Goal: Task Accomplishment & Management: Manage account settings

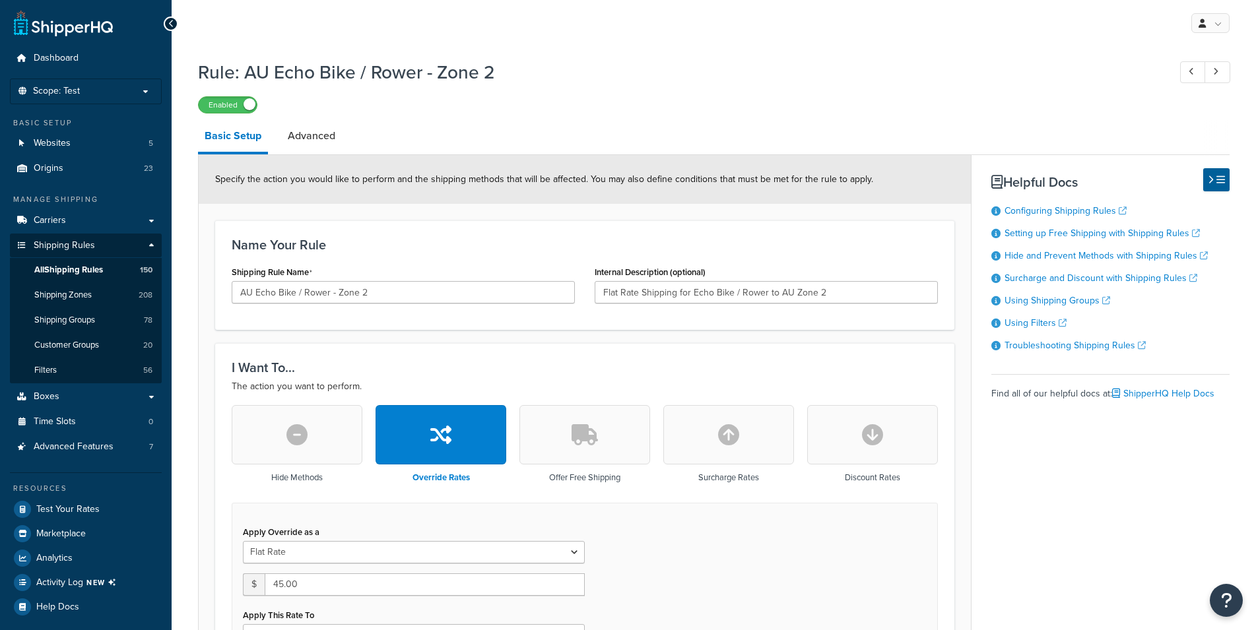
select select "ITEM"
click at [69, 86] on span "Scope: Test" at bounding box center [56, 91] width 47 height 11
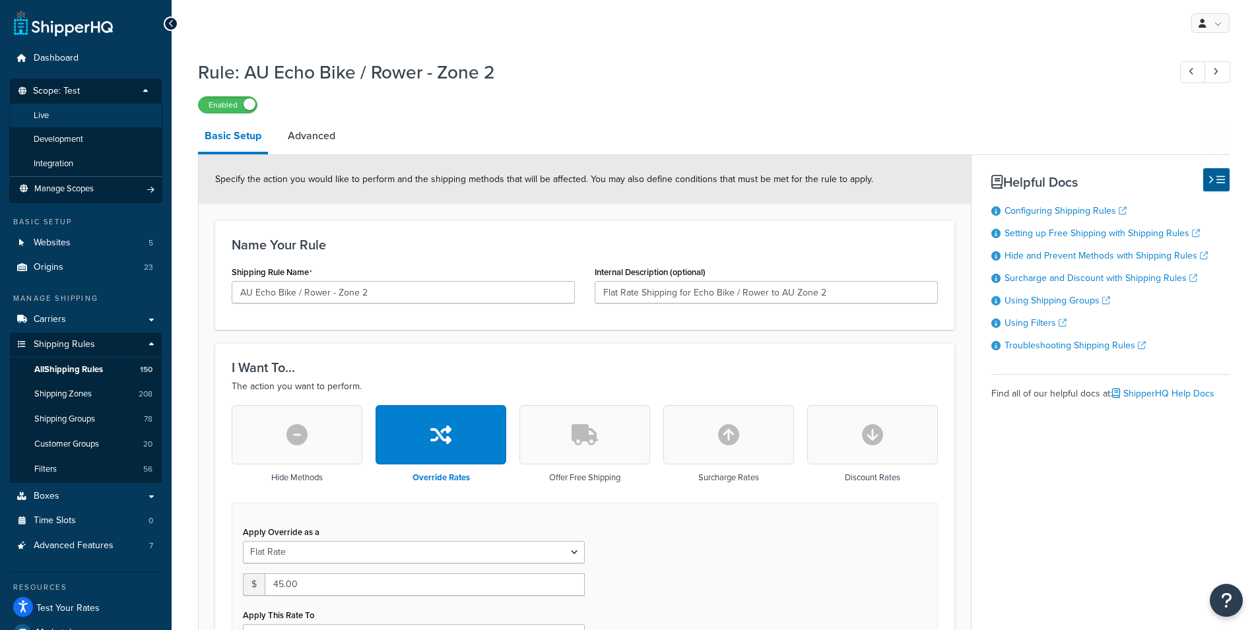
click at [65, 122] on li "Live" at bounding box center [85, 116] width 153 height 24
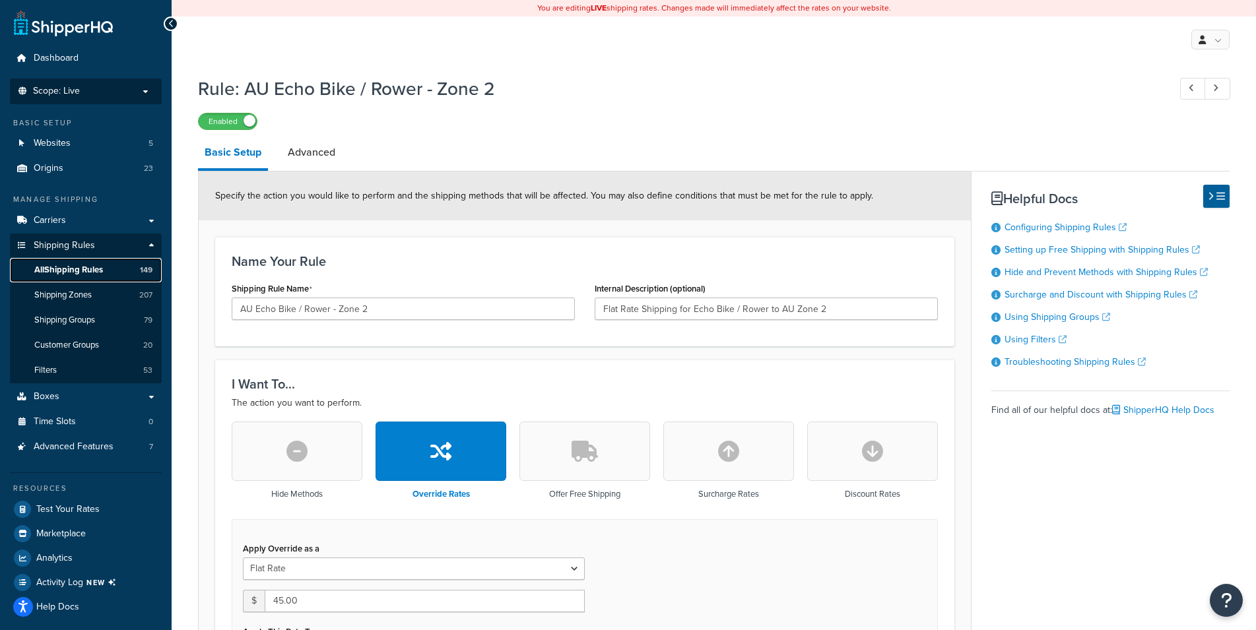
click at [73, 267] on span "All Shipping Rules" at bounding box center [68, 270] width 69 height 11
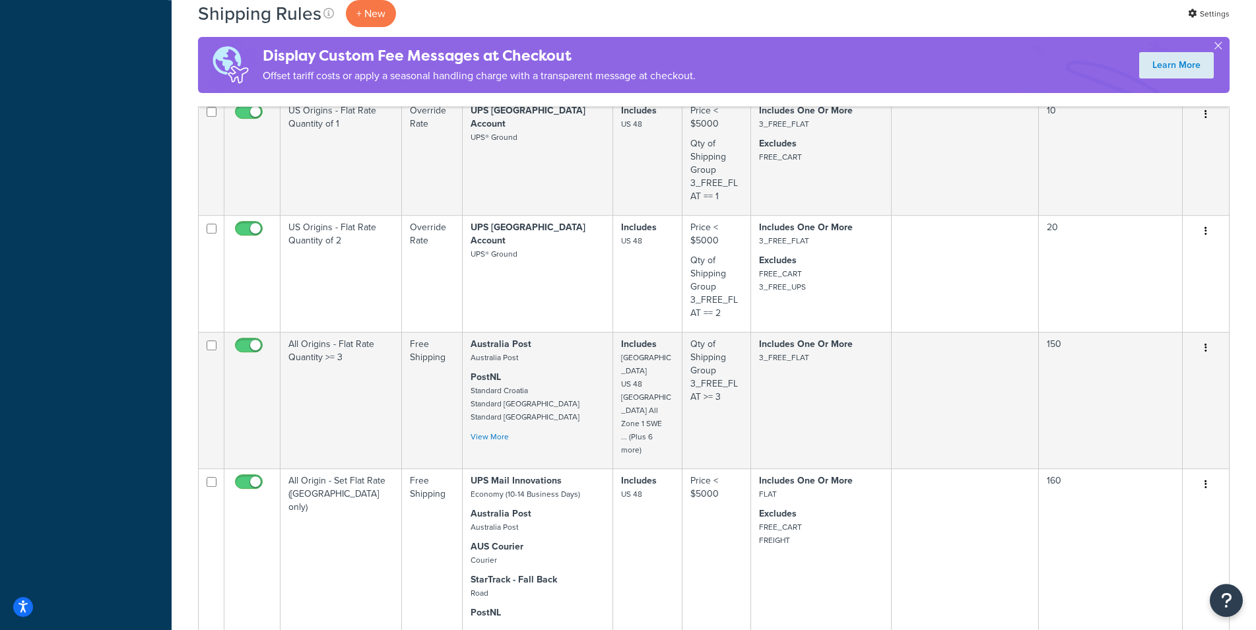
scroll to position [1306, 0]
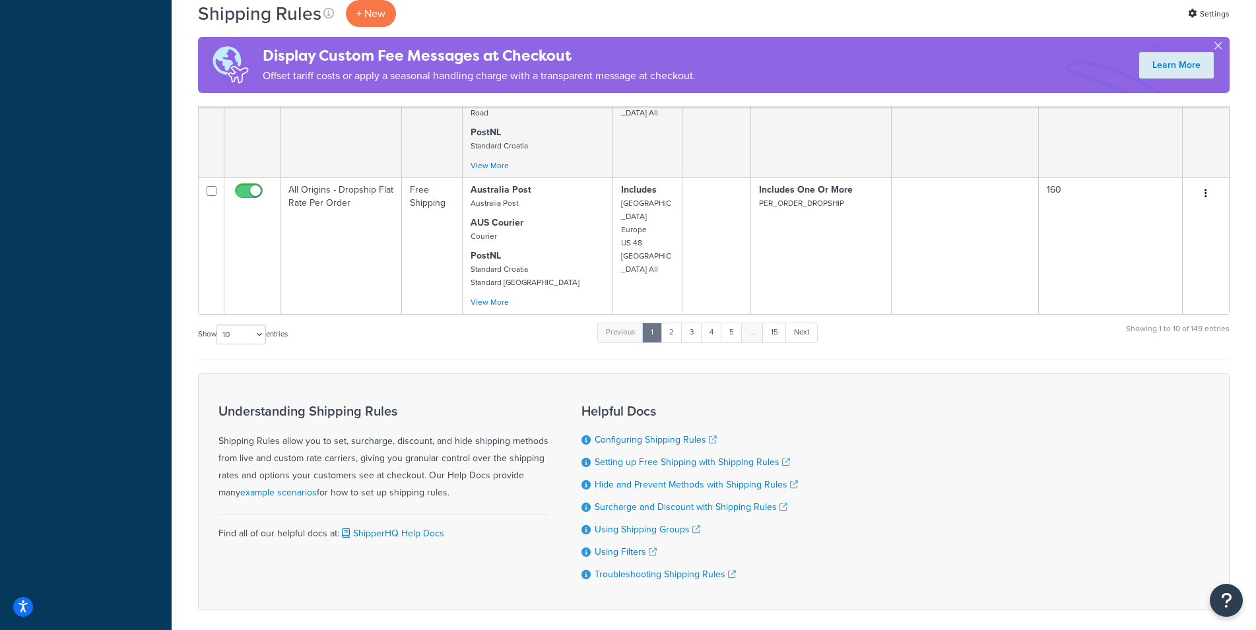
click at [268, 325] on label "Show 10 15 25 50 100 1000 entries" at bounding box center [243, 335] width 90 height 20
click at [266, 325] on select "10 15 25 50 100 1000" at bounding box center [242, 335] width 50 height 20
click at [217, 325] on select "10 15 25 50 100 1000" at bounding box center [242, 335] width 50 height 20
select select "1000"
click option "1000" at bounding box center [0, 0] width 0 height 0
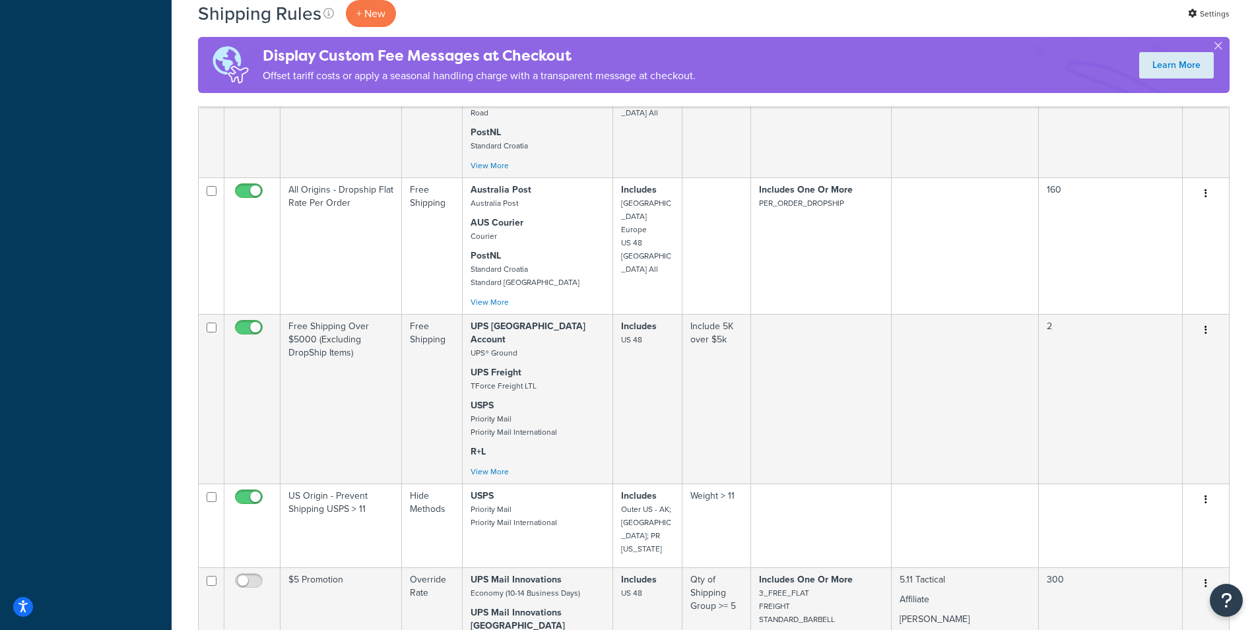
click at [972, 314] on td at bounding box center [965, 399] width 147 height 170
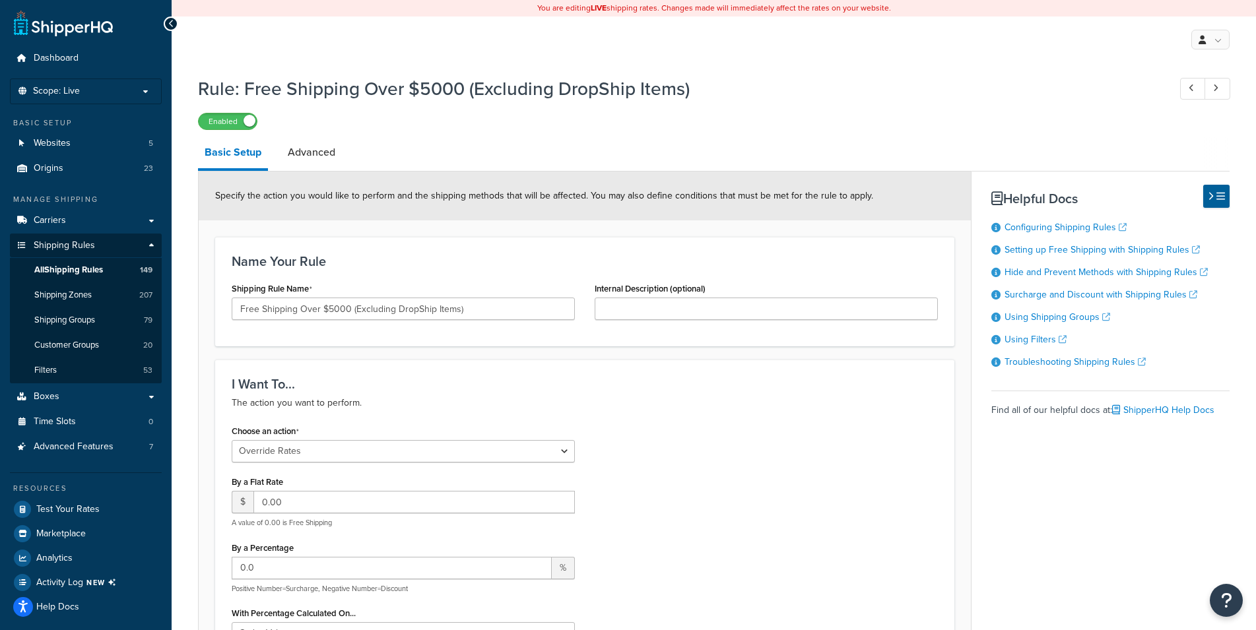
select select "OVERRIDE"
select select "SHIPPING_GROUP"
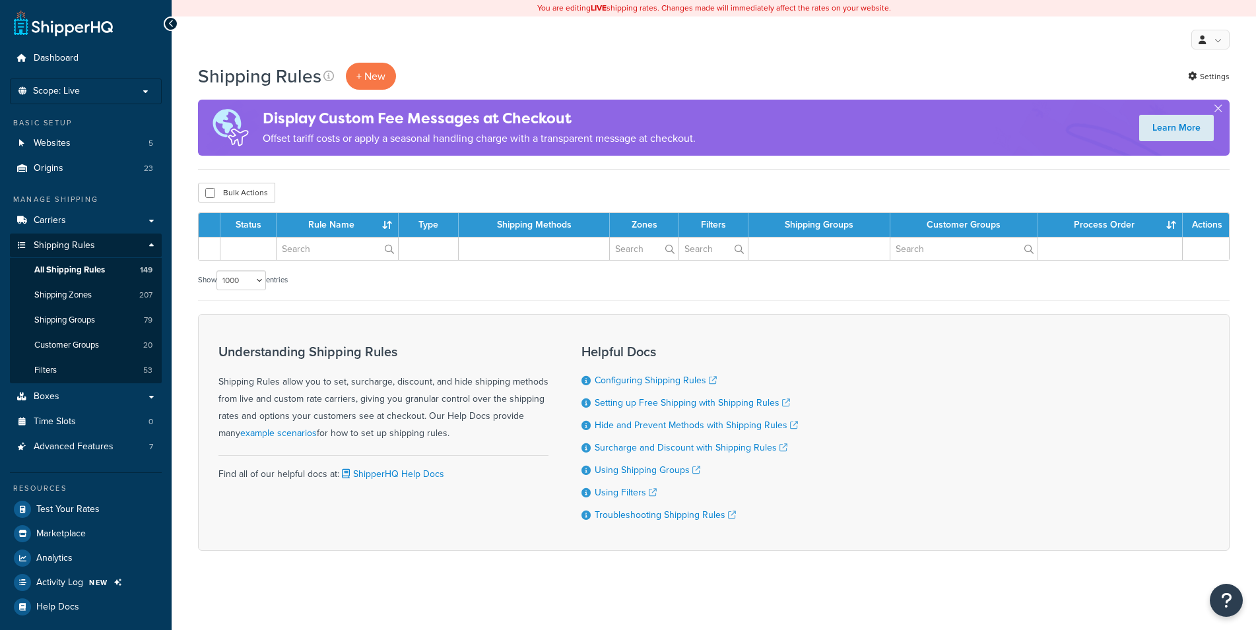
select select "1000"
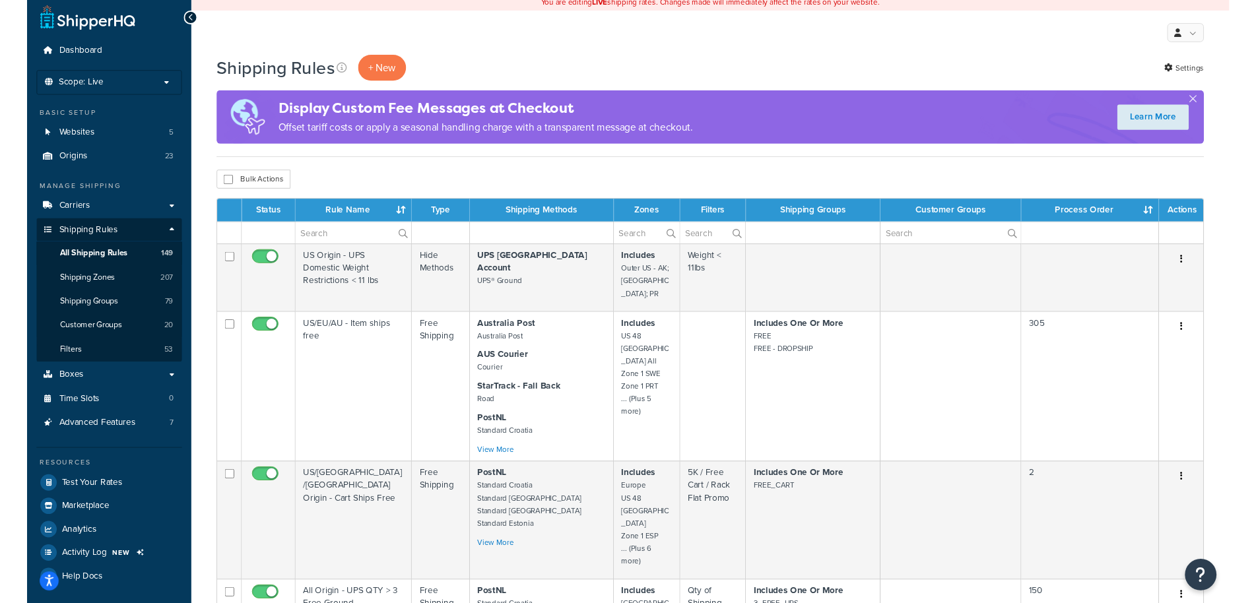
scroll to position [5, 0]
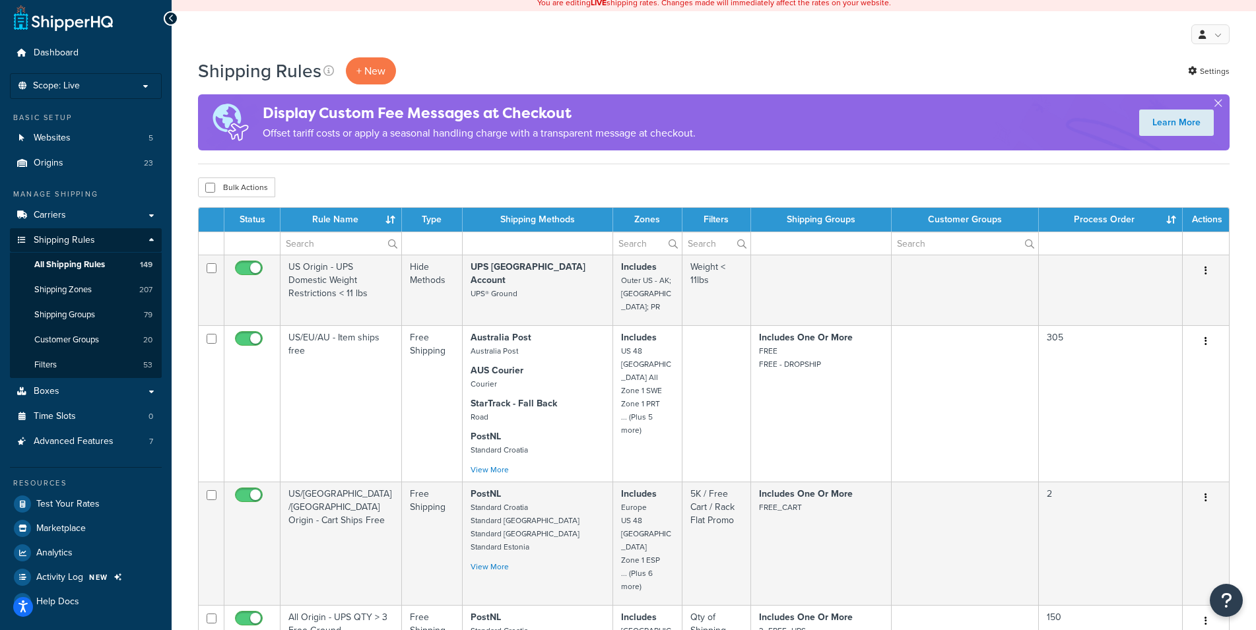
click at [662, 183] on div "Bulk Actions Duplicate Delete" at bounding box center [714, 188] width 1032 height 20
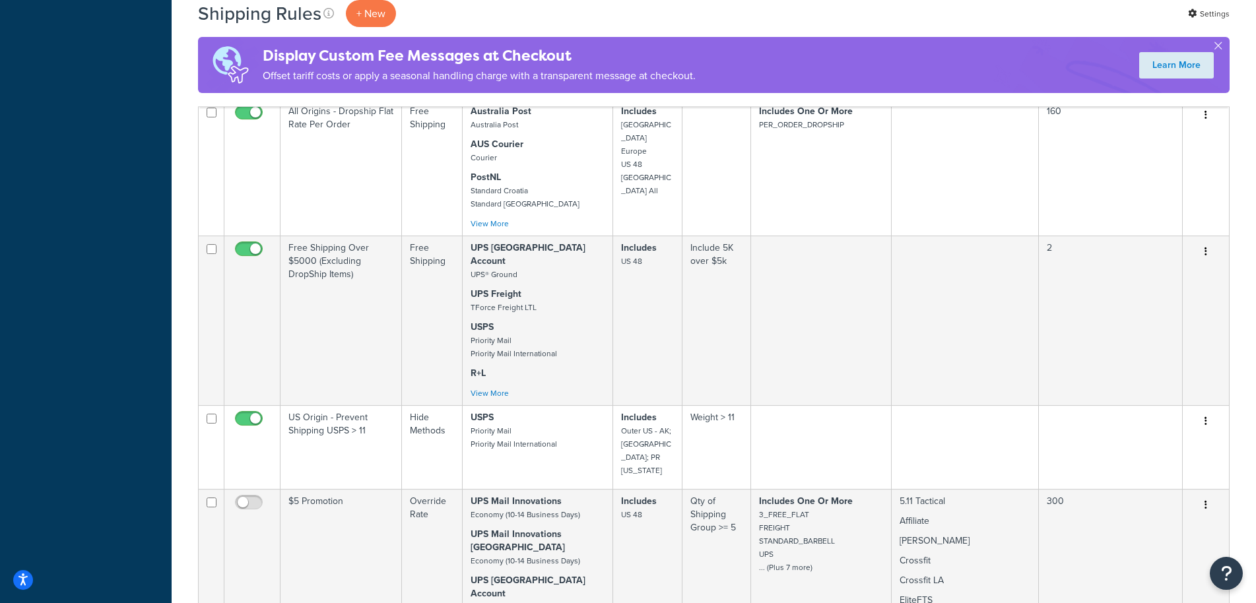
scroll to position [16766, 0]
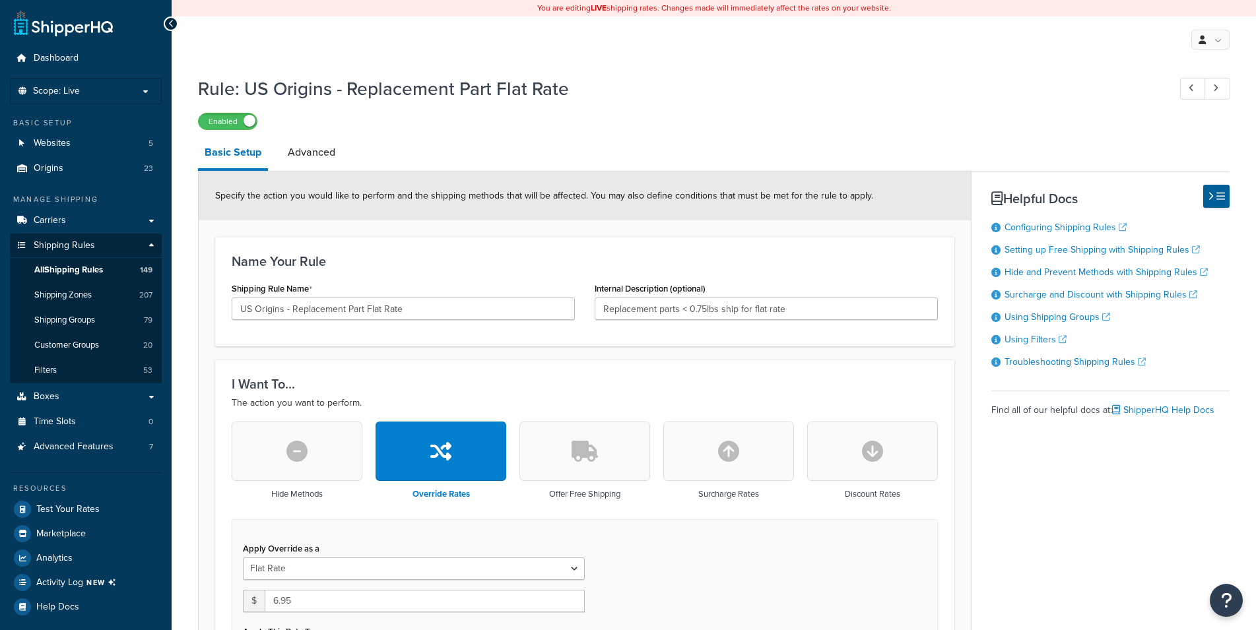
select select "SHIPPING_GROUP"
click at [58, 224] on span "Carriers" at bounding box center [50, 220] width 32 height 11
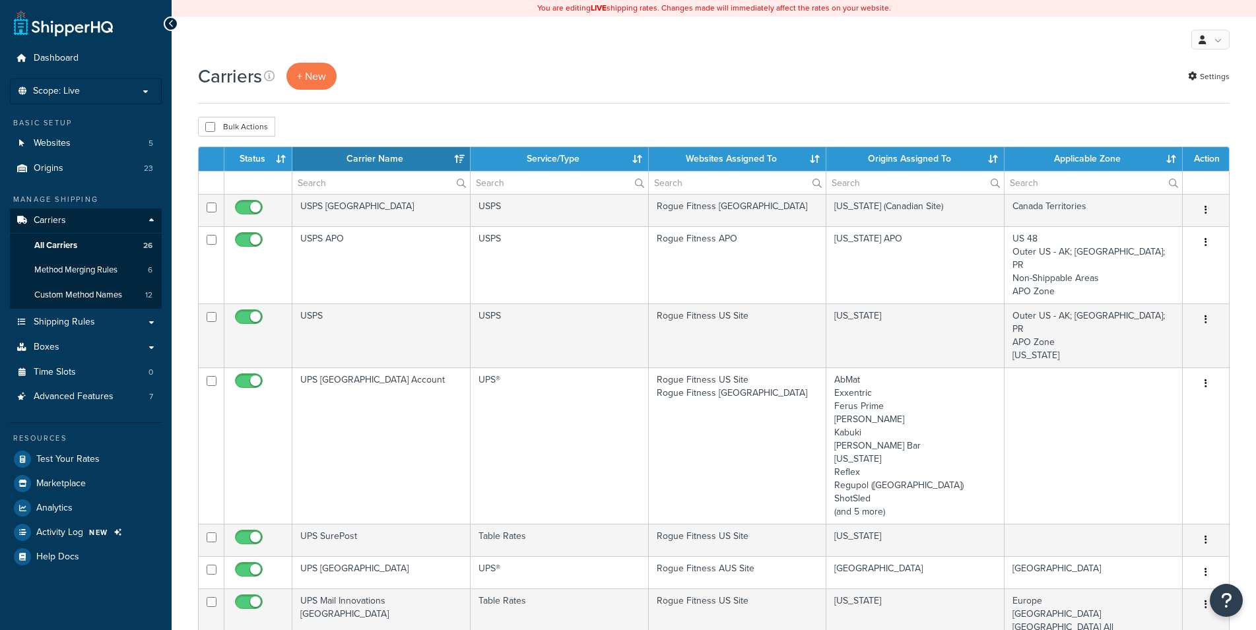
select select "15"
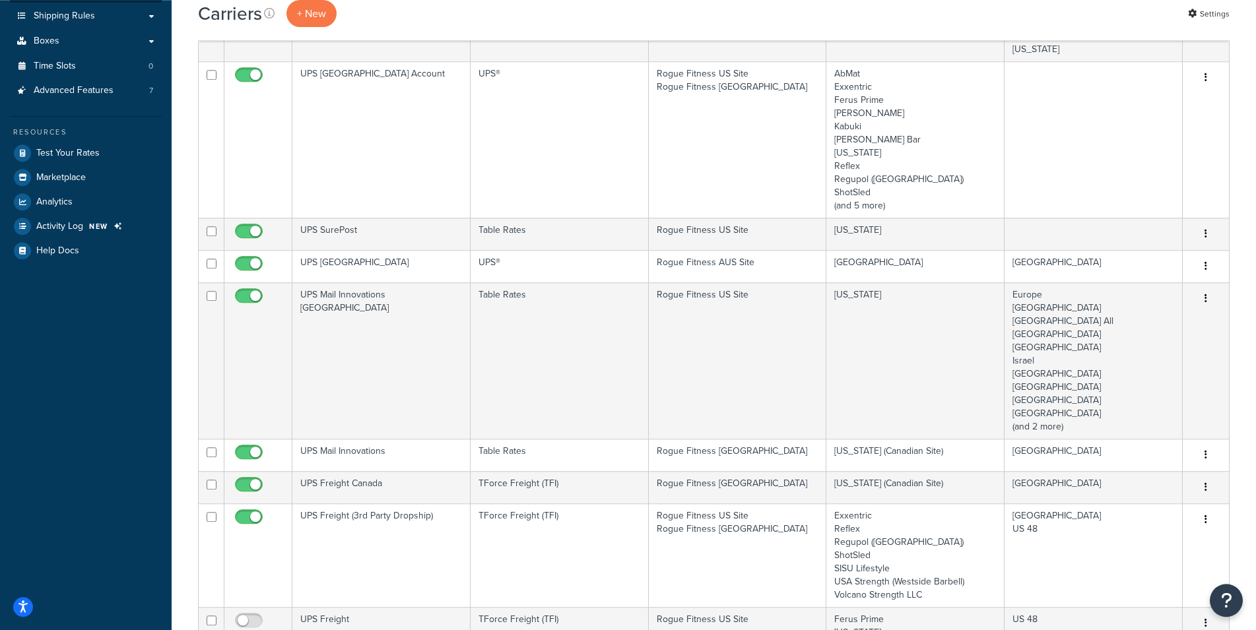
scroll to position [404, 0]
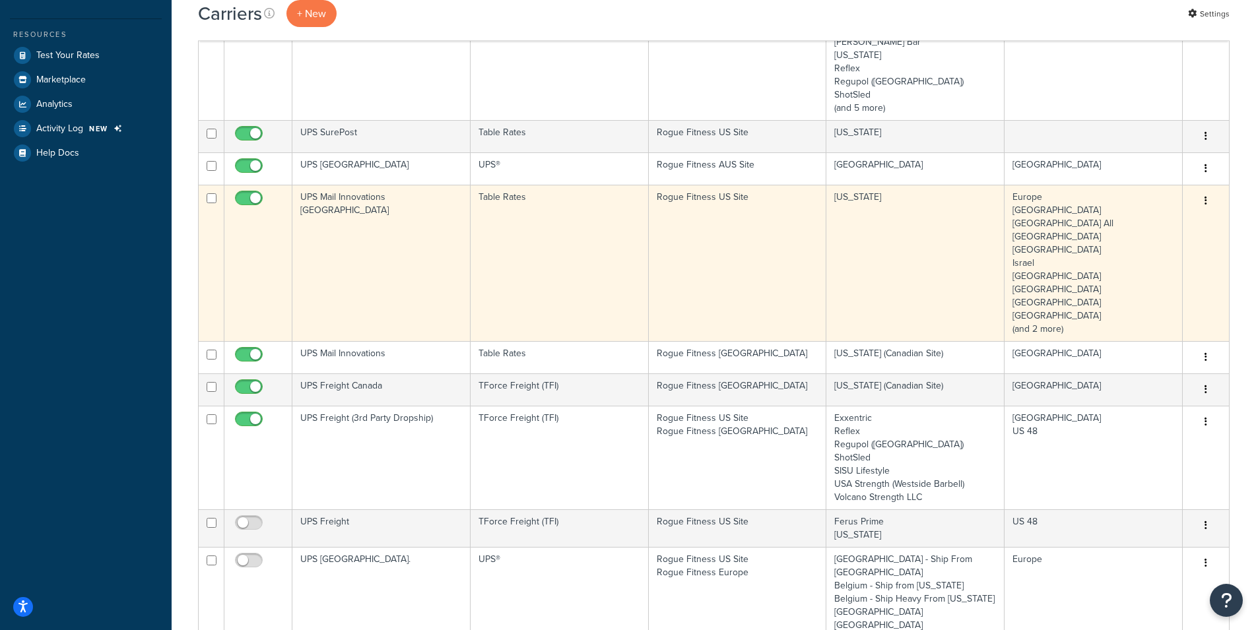
click at [730, 233] on td "Rogue Fitness US Site" at bounding box center [738, 263] width 178 height 156
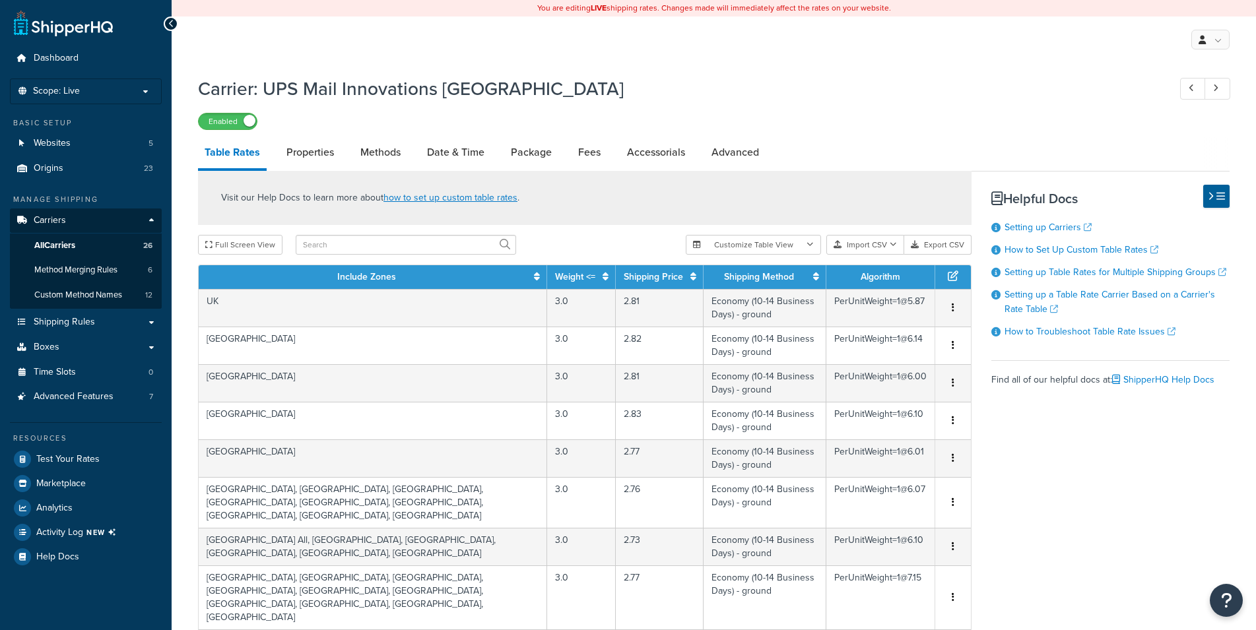
select select "25"
